Goal: Task Accomplishment & Management: Manage account settings

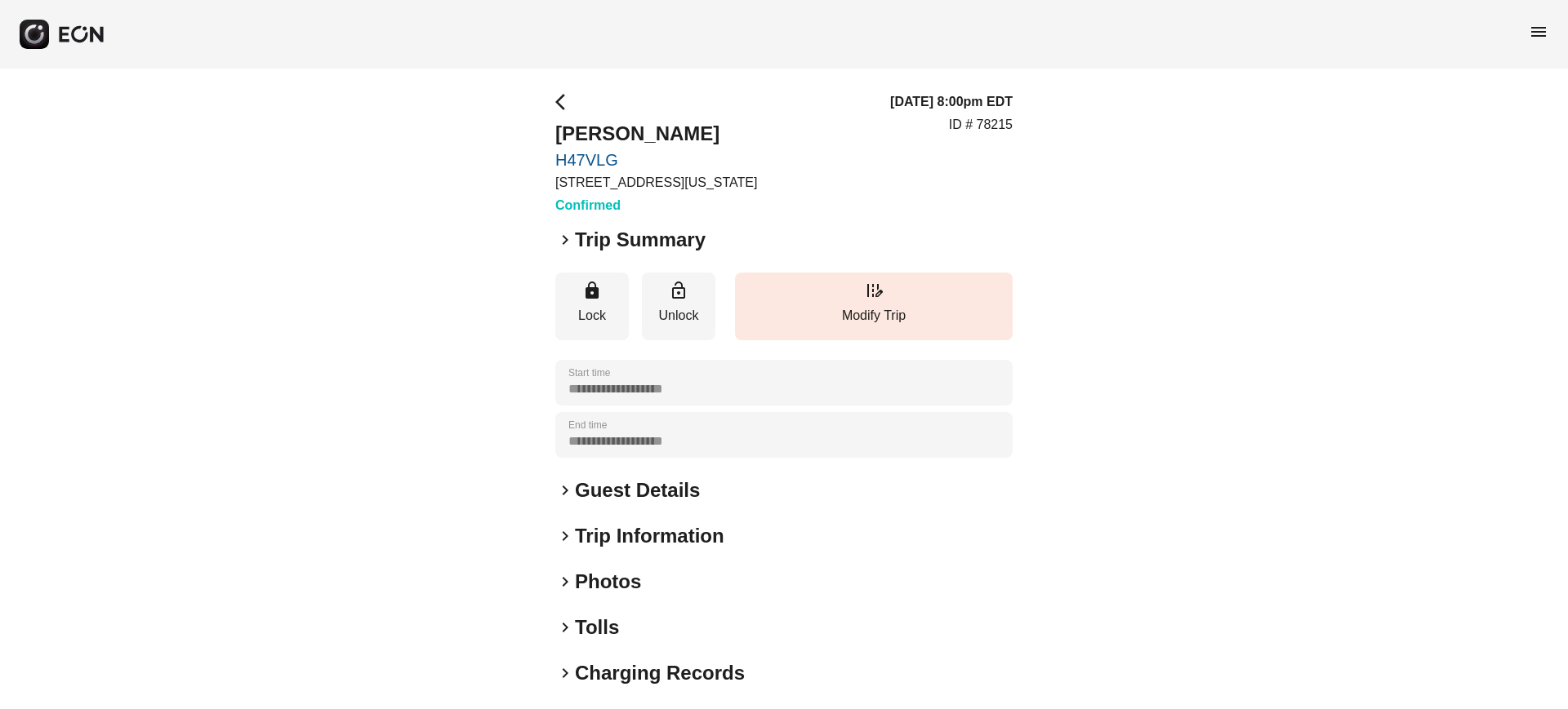
click at [1016, 135] on div "**********" at bounding box center [784, 441] width 1568 height 746
click at [998, 120] on p "ID # 78215" at bounding box center [981, 124] width 64 height 19
copy p "78215"
